Goal: Information Seeking & Learning: Learn about a topic

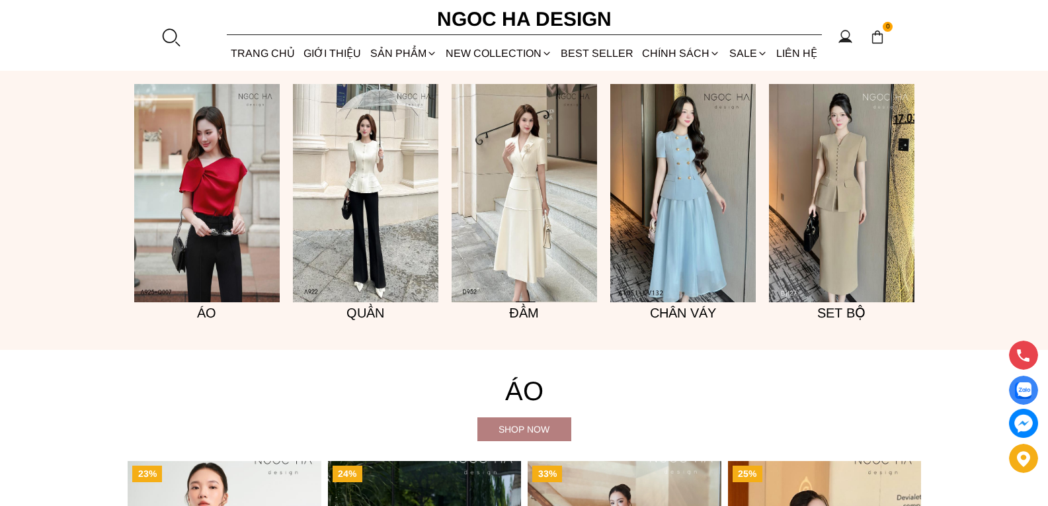
scroll to position [1124, 0]
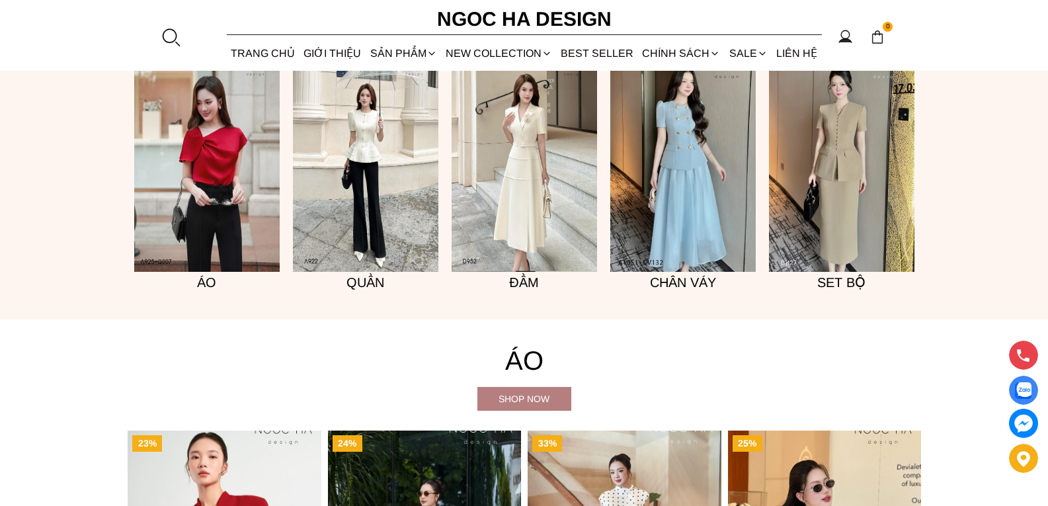
click at [855, 233] on img at bounding box center [841, 163] width 145 height 218
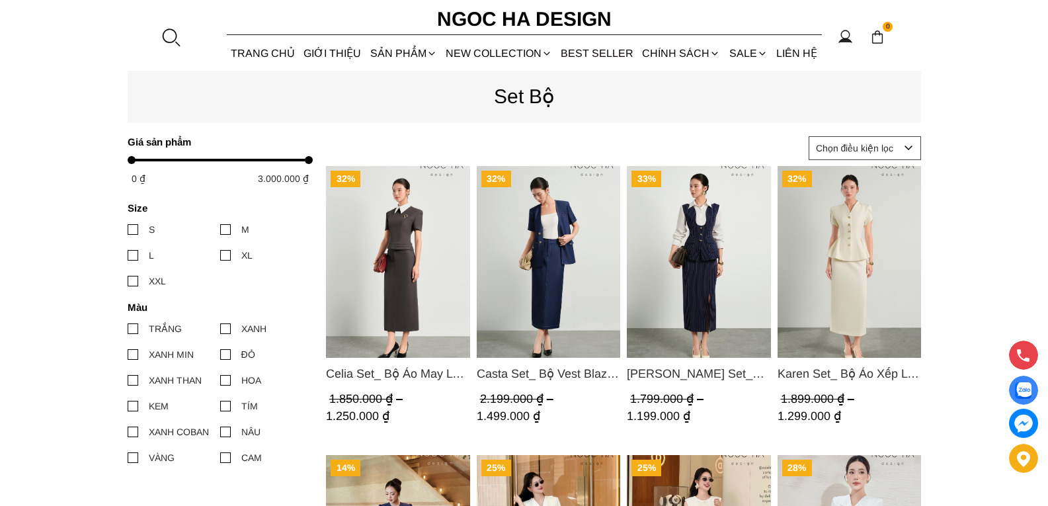
scroll to position [529, 0]
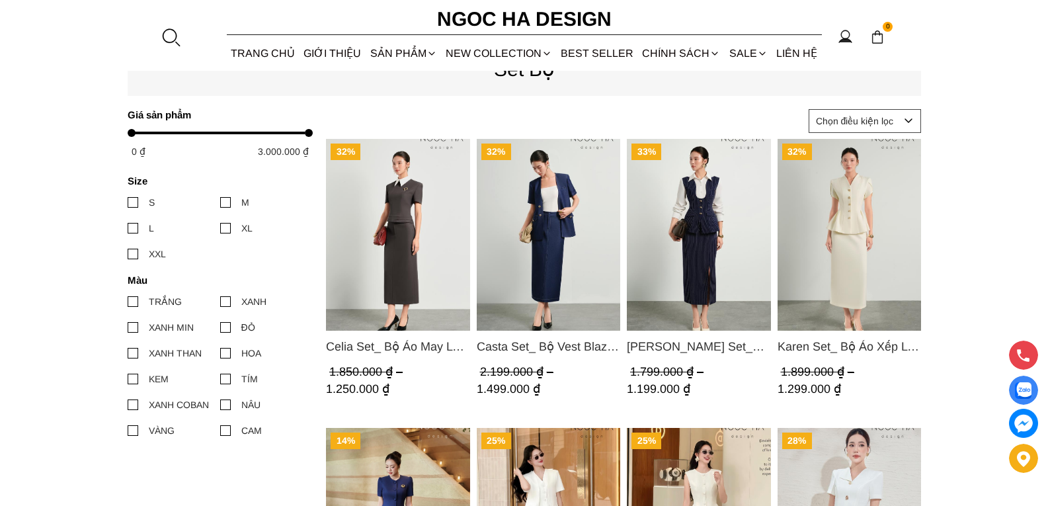
click at [861, 265] on img "Product image - Karen Set_ Bộ Áo Xếp Ly Rủ Mix Chân Váy Bút Chì Màu Kem BJ147" at bounding box center [849, 235] width 144 height 192
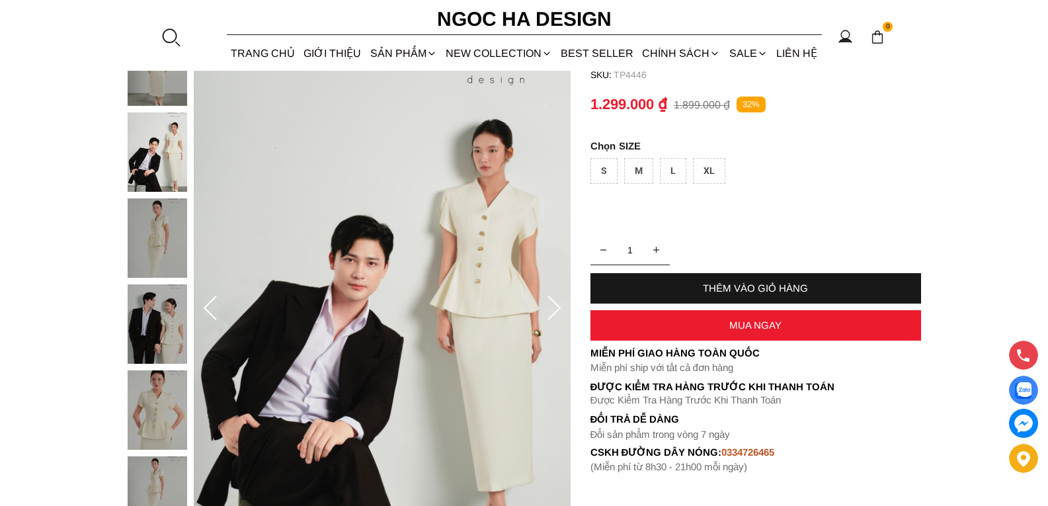
scroll to position [132, 0]
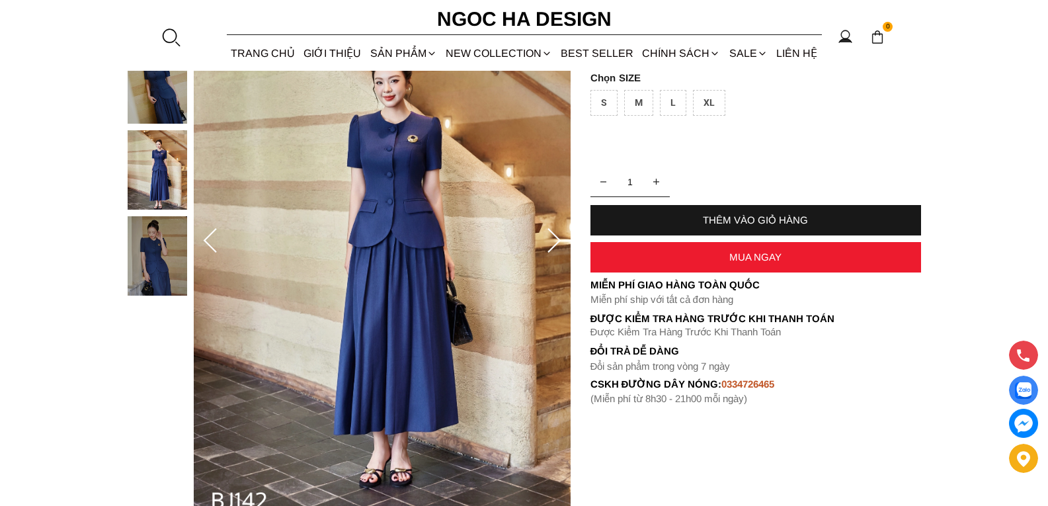
scroll to position [198, 0]
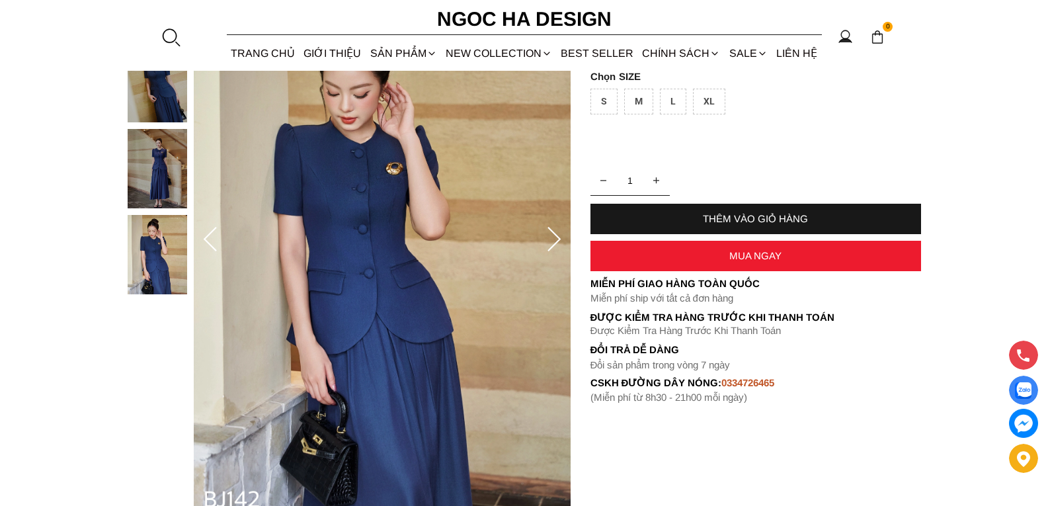
click at [558, 240] on icon at bounding box center [554, 239] width 13 height 24
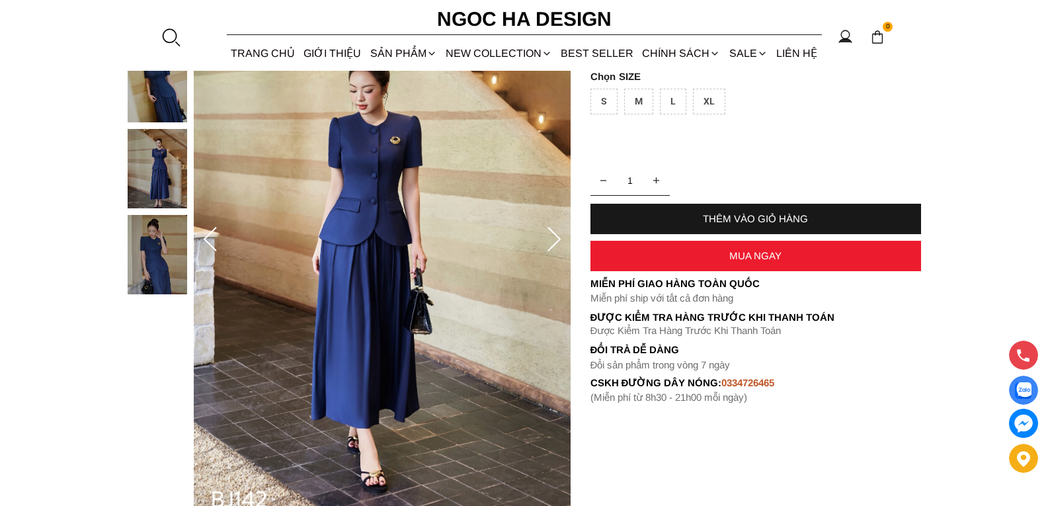
click at [558, 240] on icon at bounding box center [554, 239] width 13 height 24
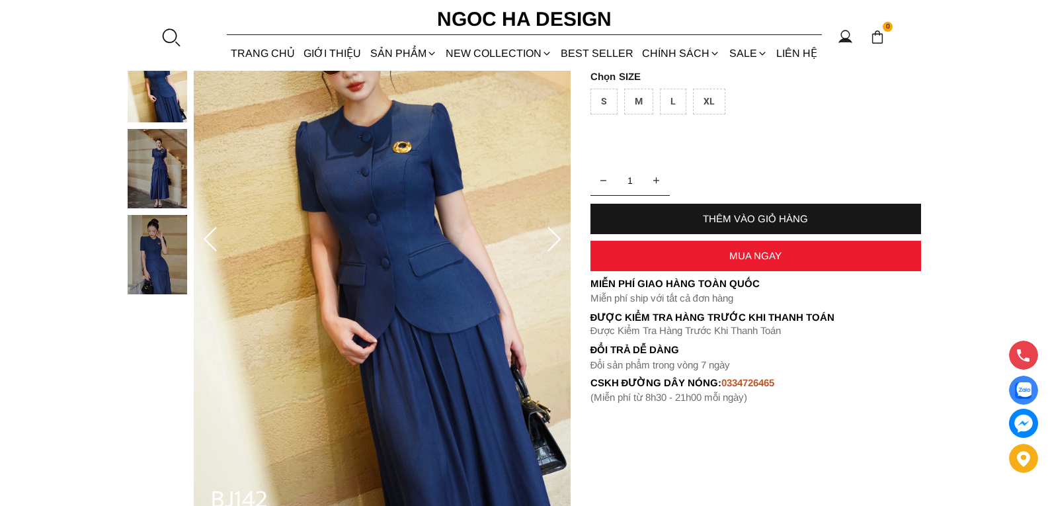
click at [558, 240] on icon at bounding box center [554, 239] width 13 height 24
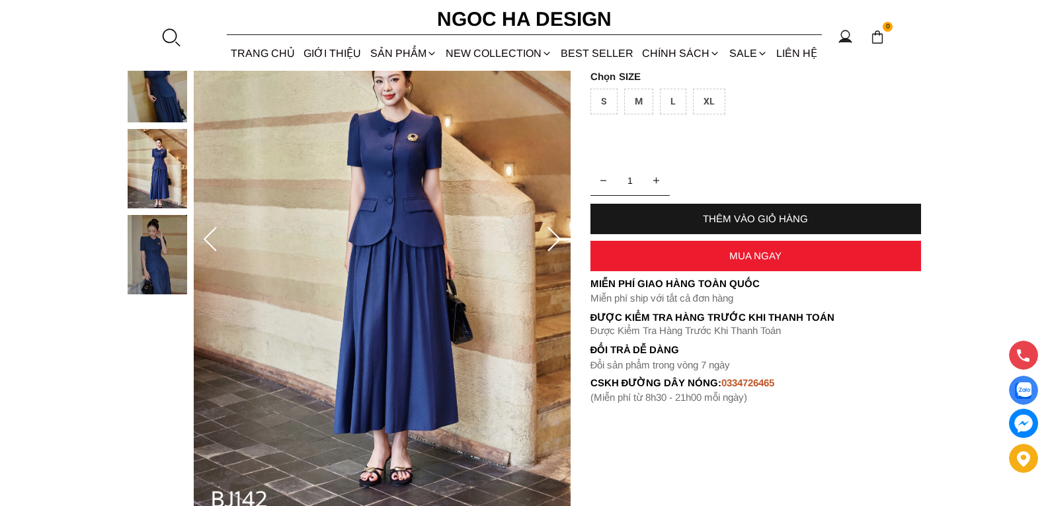
click at [558, 240] on icon at bounding box center [554, 239] width 13 height 24
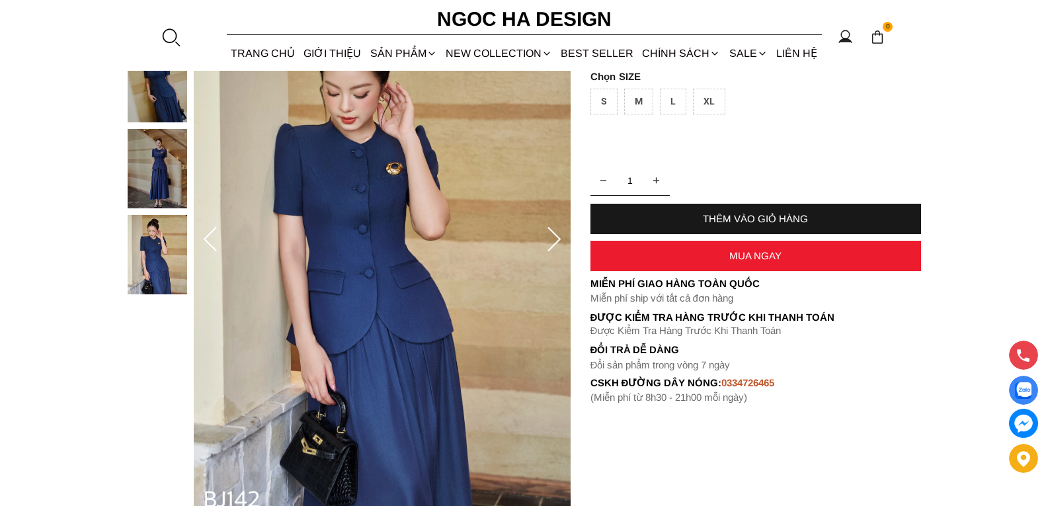
click at [558, 240] on icon at bounding box center [554, 239] width 13 height 24
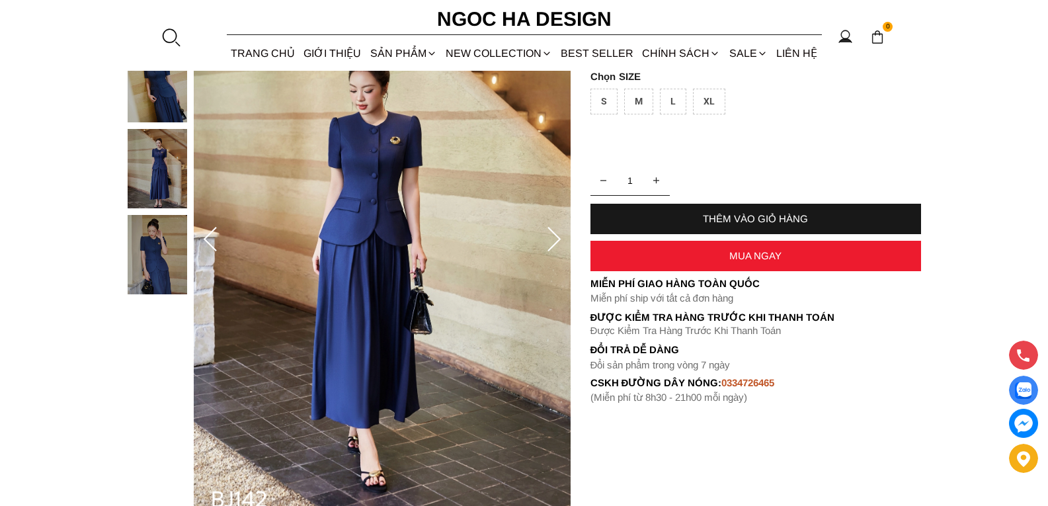
click at [553, 241] on icon at bounding box center [554, 240] width 26 height 26
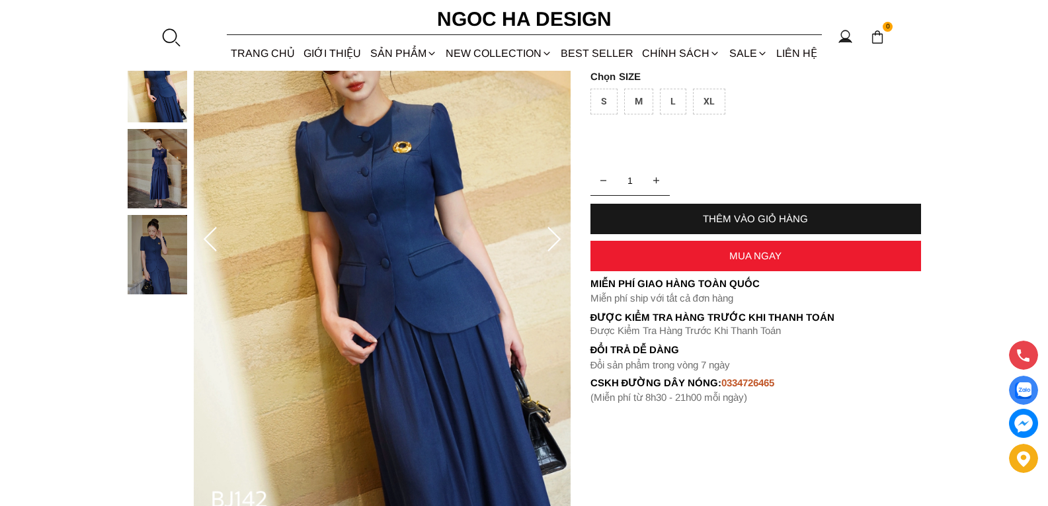
click at [0, 256] on section "Celeste Set_ Bộ Vest Cổ Tròn Chân Váy Nhún Xòe Màu Xanh Bò BJ142 SKU: TP4428 1 …" at bounding box center [524, 240] width 1048 height 592
click at [553, 237] on icon at bounding box center [554, 240] width 26 height 26
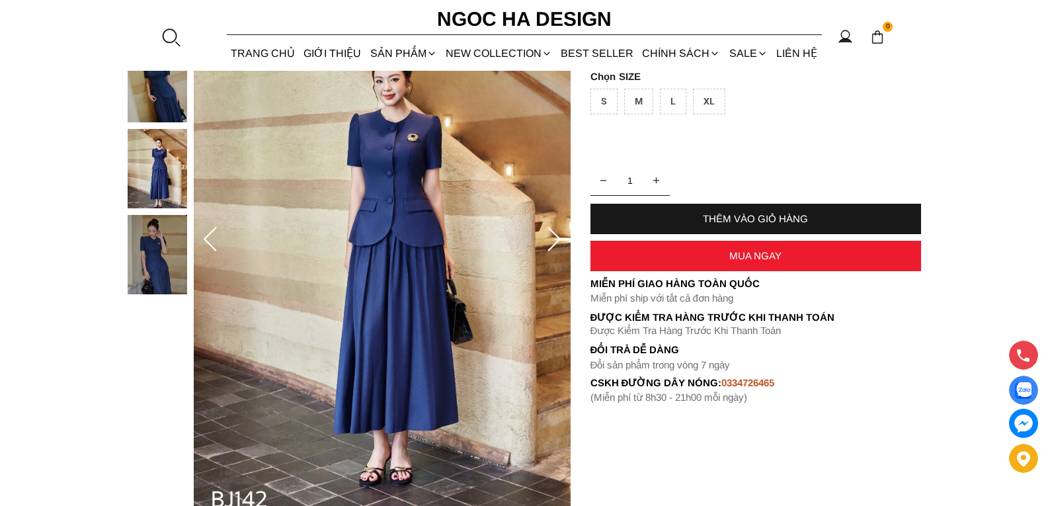
click at [553, 236] on icon at bounding box center [554, 240] width 26 height 26
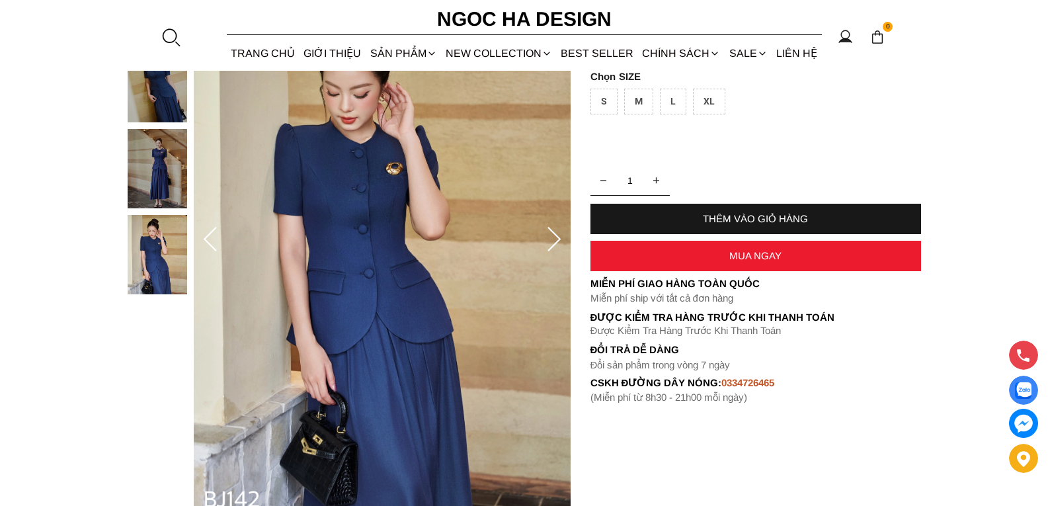
click at [553, 236] on icon at bounding box center [554, 240] width 26 height 26
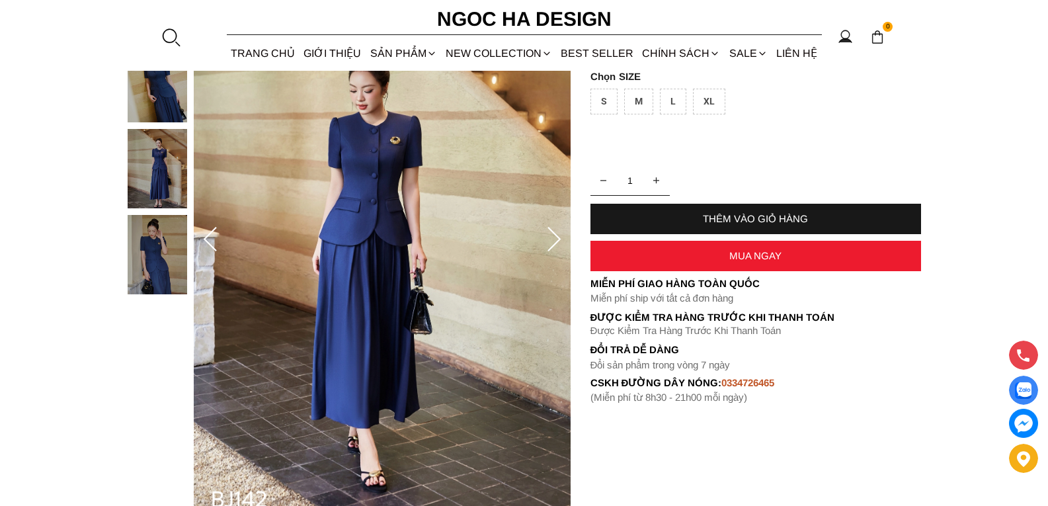
click at [553, 236] on icon at bounding box center [554, 240] width 26 height 26
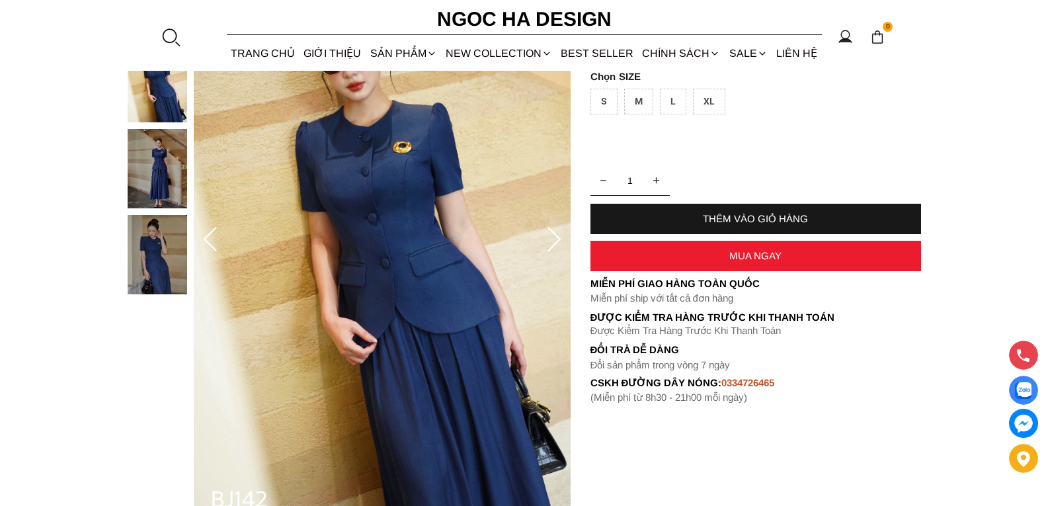
click at [555, 236] on icon at bounding box center [554, 240] width 26 height 26
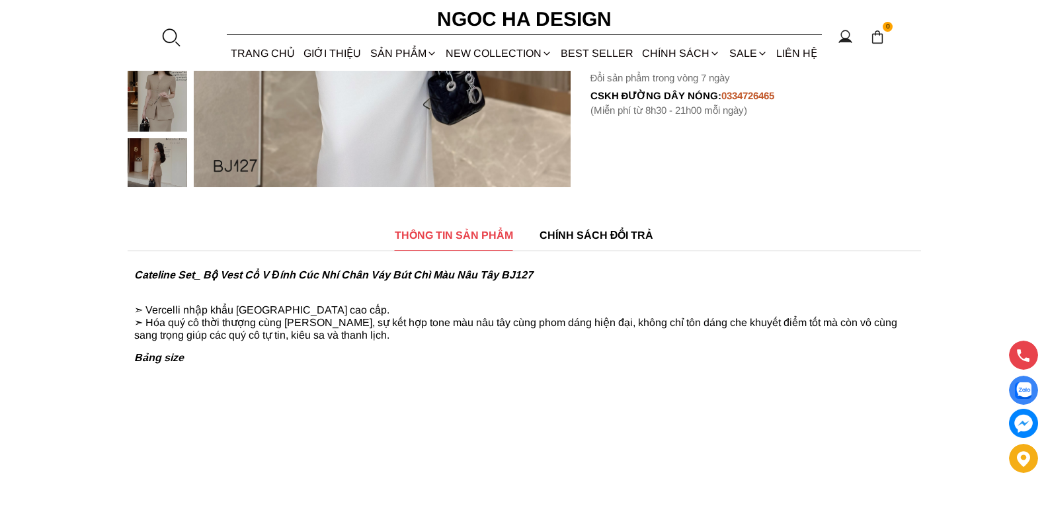
scroll to position [595, 0]
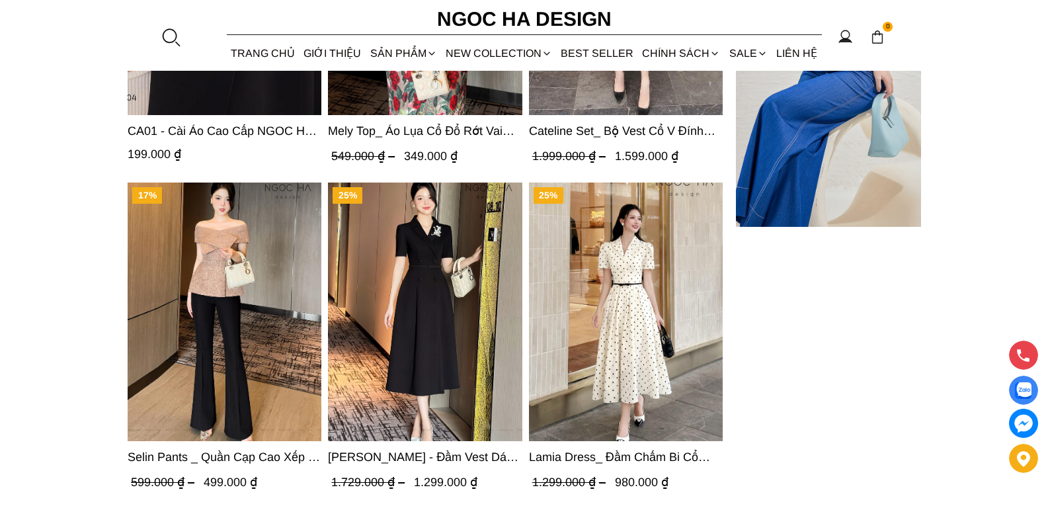
scroll to position [4232, 0]
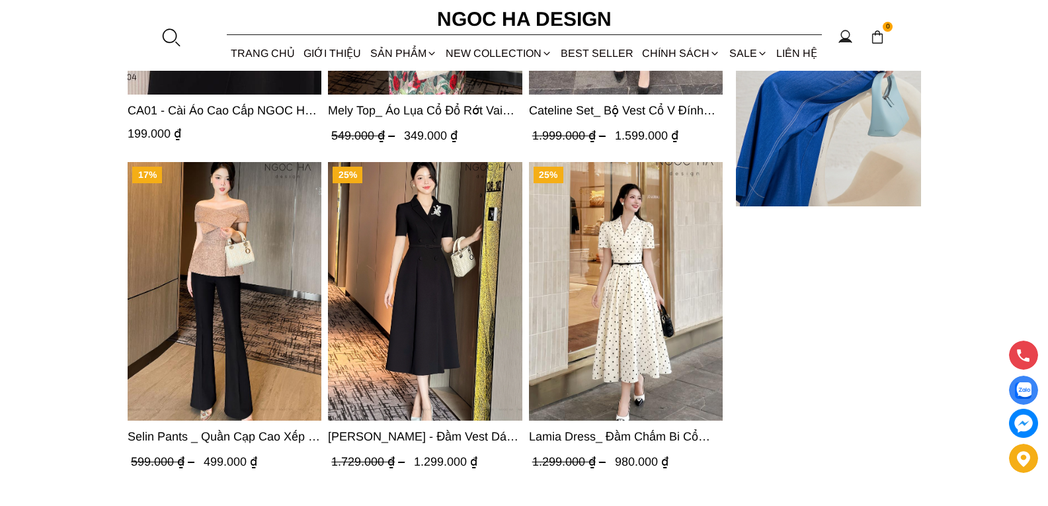
click at [432, 436] on span "[PERSON_NAME] - Đầm Vest Dáng Xòe Kèm Đai D713" at bounding box center [426, 436] width 194 height 19
click at [448, 315] on img "Product image - Irene Dress - Đầm Vest Dáng Xòe Kèm Đai D713" at bounding box center [426, 291] width 194 height 259
click at [448, 312] on img "Product image - Irene Dress - Đầm Vest Dáng Xòe Kèm Đai D713" at bounding box center [426, 291] width 194 height 259
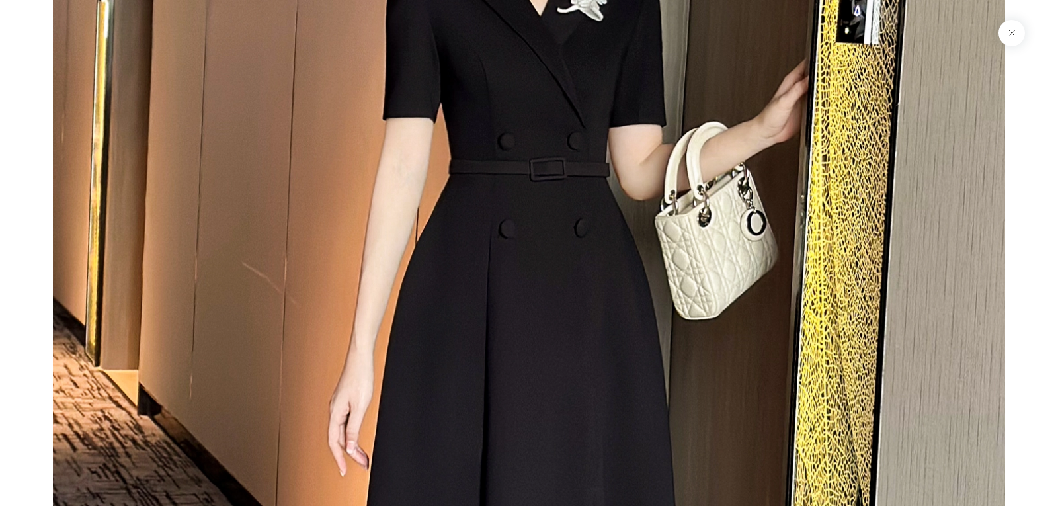
scroll to position [132, 0]
